Goal: Task Accomplishment & Management: Manage account settings

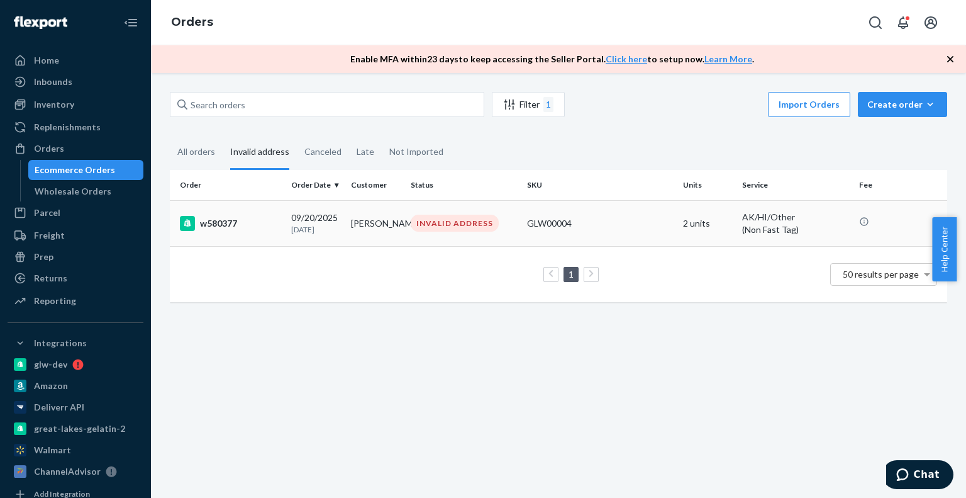
click at [206, 216] on div "w580377" at bounding box center [230, 223] width 101 height 15
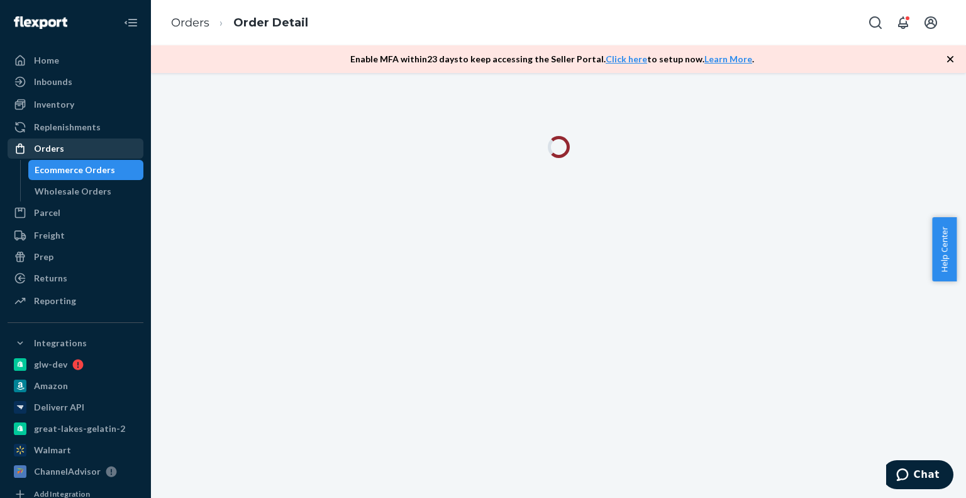
click at [57, 148] on div "Orders" at bounding box center [49, 148] width 30 height 13
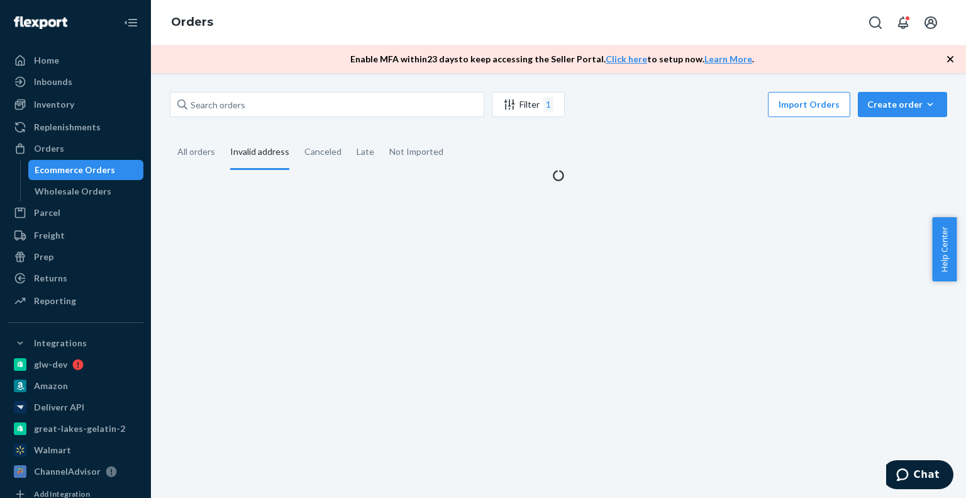
click at [59, 177] on div "Ecommerce Orders" at bounding box center [86, 170] width 113 height 18
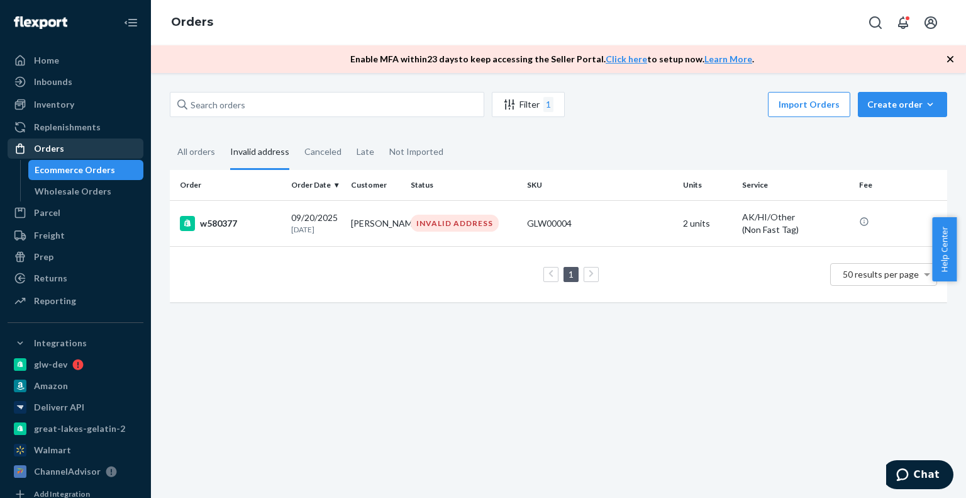
click at [53, 147] on div "Orders" at bounding box center [49, 148] width 30 height 13
click at [56, 154] on div "Orders" at bounding box center [49, 148] width 30 height 13
click at [67, 153] on div "Orders" at bounding box center [75, 149] width 133 height 18
click at [51, 128] on div "Replenishments" at bounding box center [67, 127] width 67 height 13
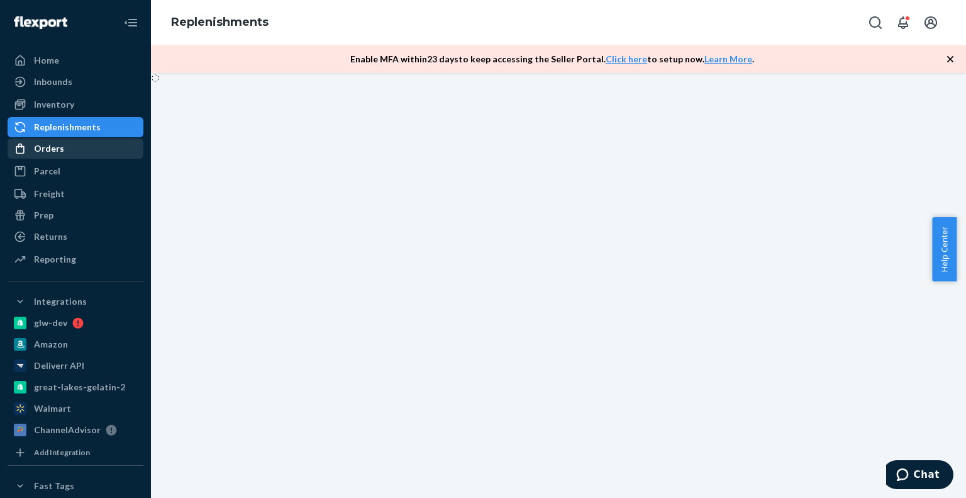
click at [53, 147] on div "Orders" at bounding box center [49, 148] width 30 height 13
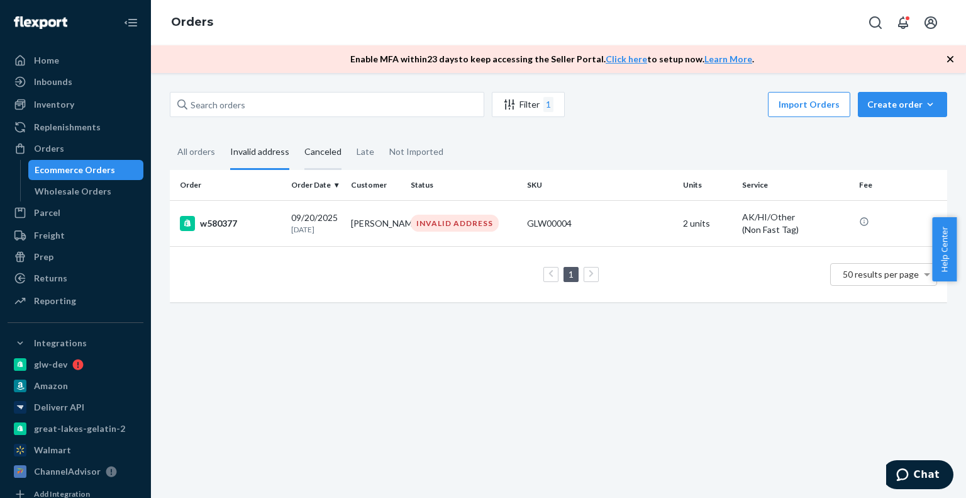
click at [326, 152] on div "Canceled" at bounding box center [322, 152] width 37 height 35
click at [297, 135] on input "Canceled" at bounding box center [297, 135] width 0 height 0
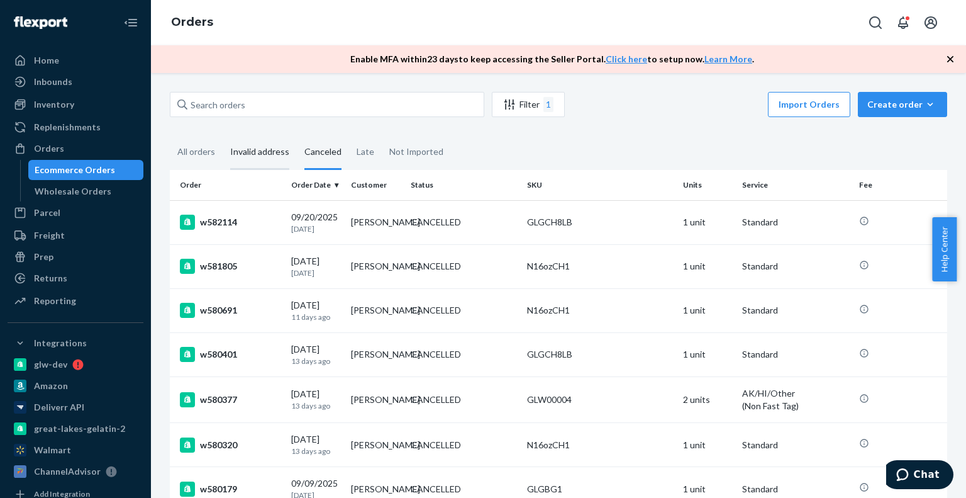
click at [262, 154] on div "Invalid address" at bounding box center [259, 152] width 59 height 35
click at [223, 135] on input "Invalid address" at bounding box center [223, 135] width 0 height 0
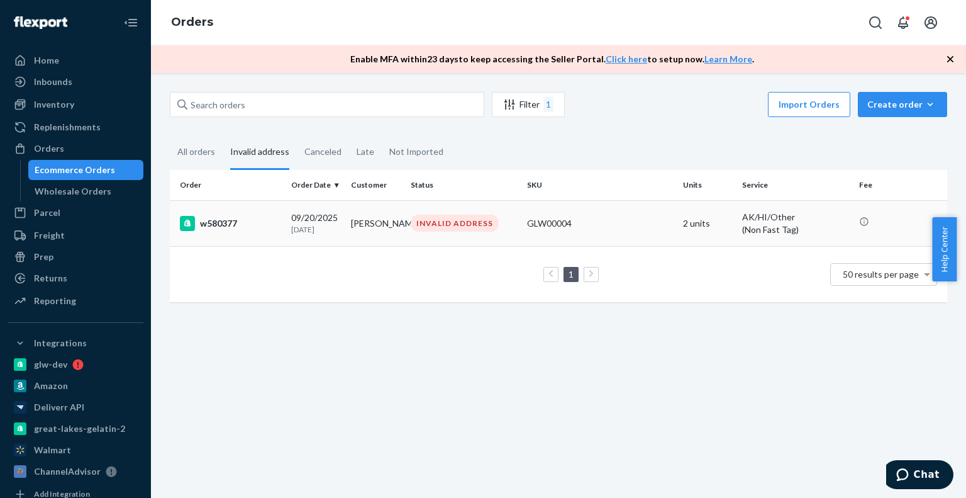
click at [299, 228] on p "[DATE]" at bounding box center [316, 229] width 50 height 11
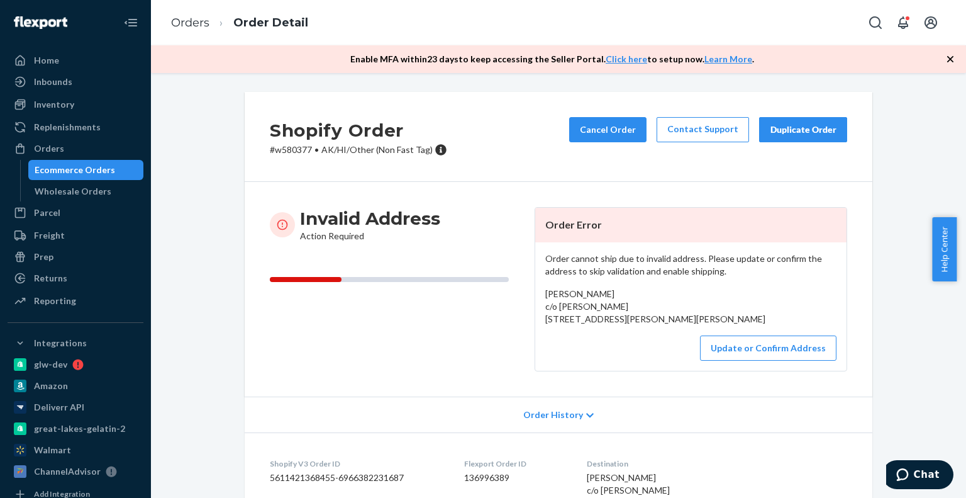
click at [286, 151] on p "# w580377 • AK/HI/Other (Non Fast Tag)" at bounding box center [358, 149] width 177 height 13
copy p "w580377"
drag, startPoint x: 532, startPoint y: 316, endPoint x: 554, endPoint y: 382, distance: 69.2
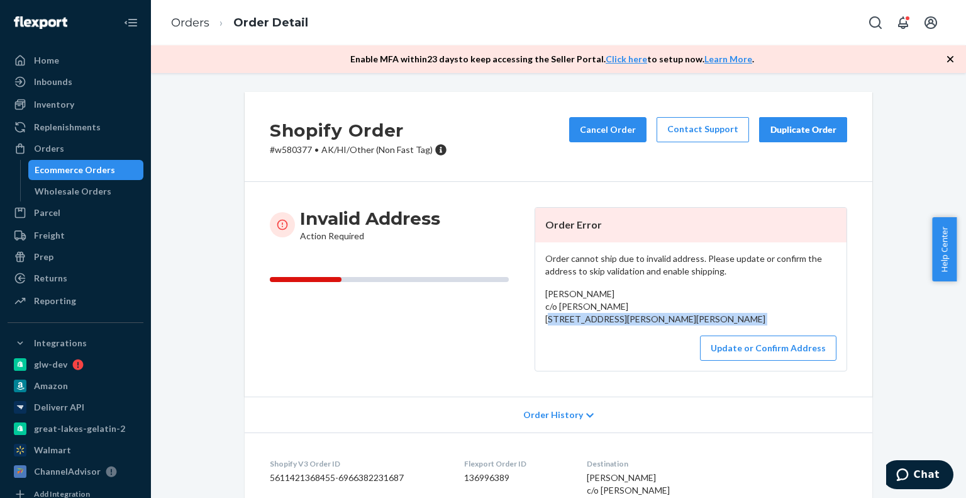
click at [554, 371] on div "Order cannot ship due to invalid address. Please update or confirm the address …" at bounding box center [690, 306] width 311 height 128
click at [752, 360] on button "Update or Confirm Address" at bounding box center [768, 347] width 137 height 25
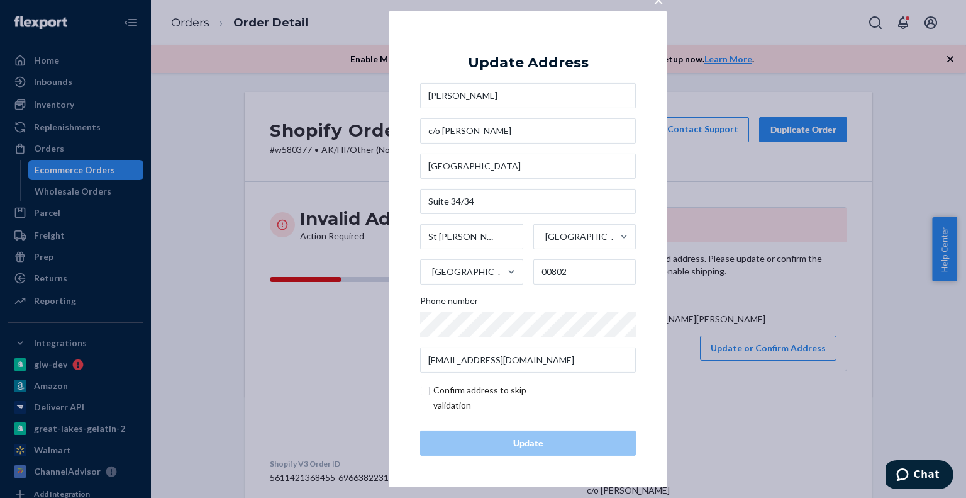
click at [440, 388] on input "checkbox" at bounding box center [493, 397] width 146 height 30
checkbox input "true"
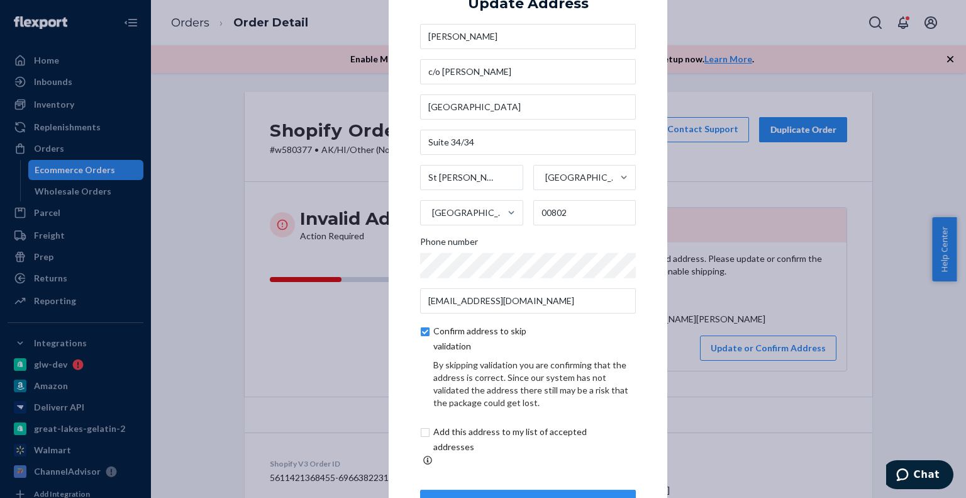
scroll to position [42, 0]
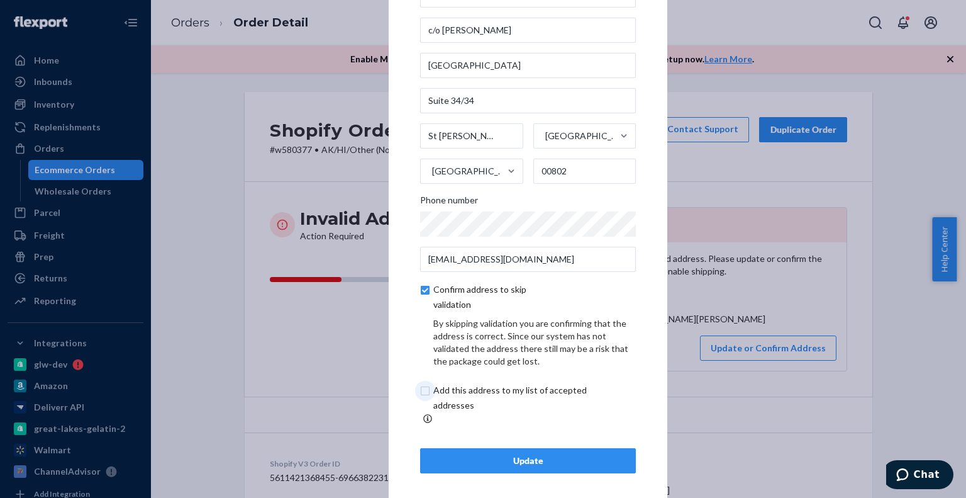
click at [437, 391] on input "checkbox" at bounding box center [524, 397] width 209 height 30
checkbox input "true"
click at [491, 66] on input "[GEOGRAPHIC_DATA]" at bounding box center [528, 65] width 216 height 25
click at [803, 296] on div "× Update Address [PERSON_NAME] c/o [PERSON_NAME] [STREET_ADDRESS][PERSON_NAME][…" at bounding box center [483, 249] width 966 height 498
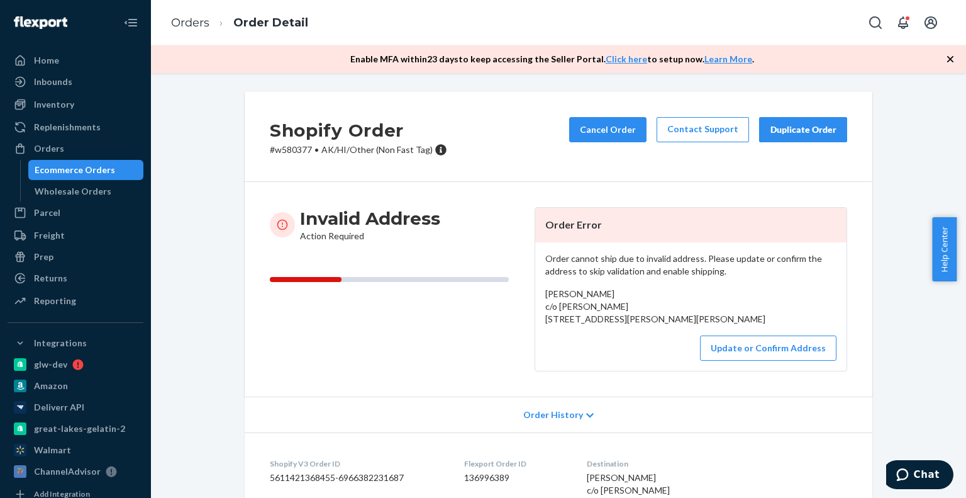
copy span "[STREET_ADDRESS][PERSON_NAME]"
drag, startPoint x: 539, startPoint y: 319, endPoint x: 569, endPoint y: 361, distance: 51.5
click at [569, 361] on div "Order cannot ship due to invalid address. Please update or confirm the address …" at bounding box center [690, 306] width 311 height 128
click at [290, 147] on p "# w580377 • AK/HI/Other (Non Fast Tag)" at bounding box center [358, 149] width 177 height 13
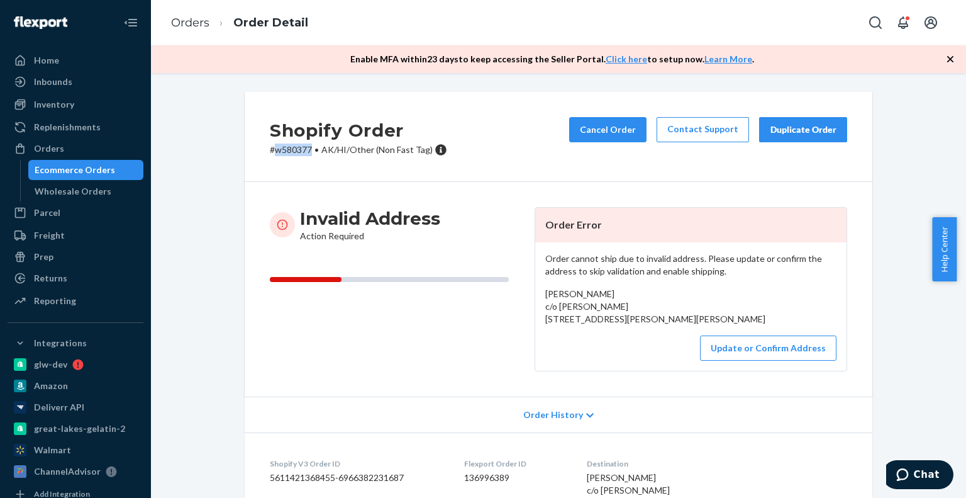
copy p "w580377"
